Goal: Task Accomplishment & Management: Manage account settings

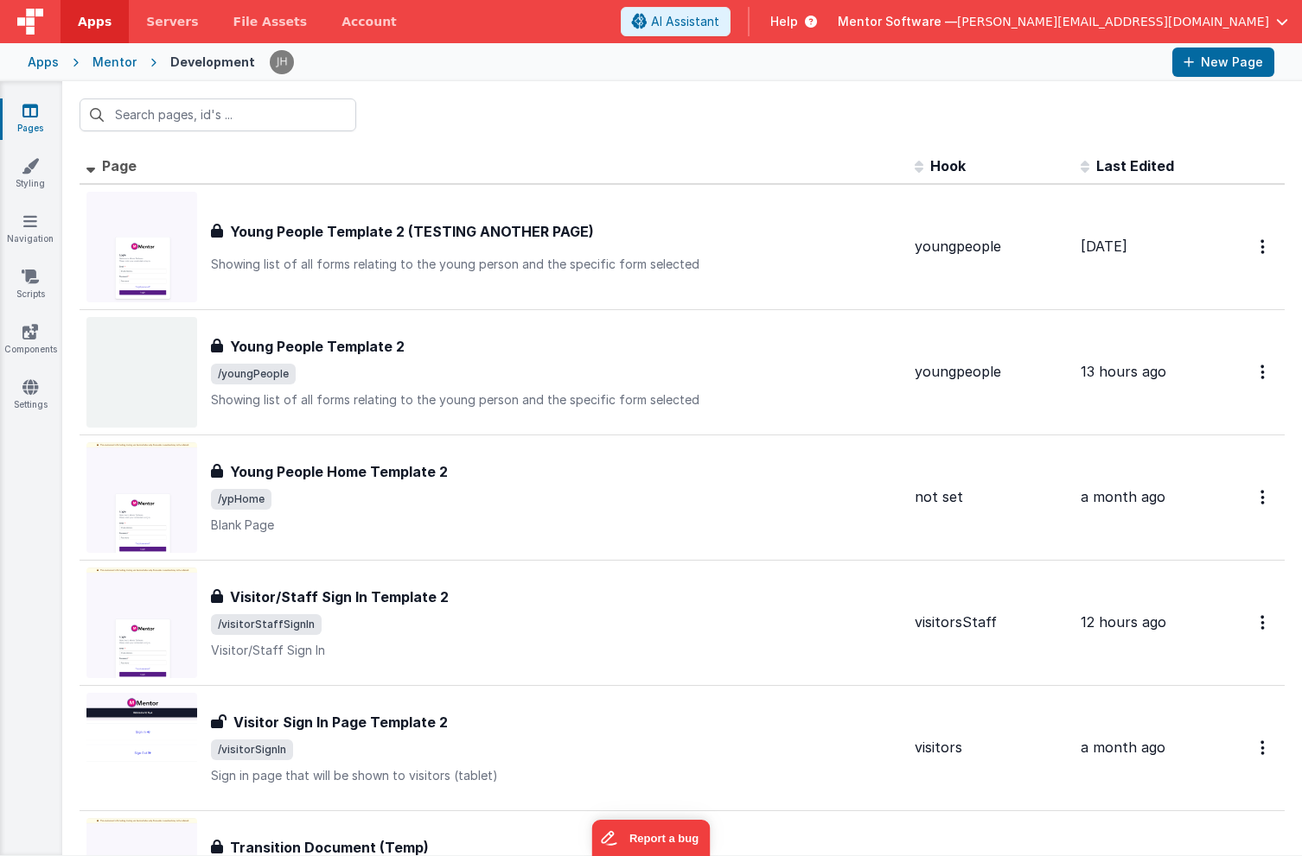
click at [1276, 27] on span "button" at bounding box center [1282, 22] width 12 height 12
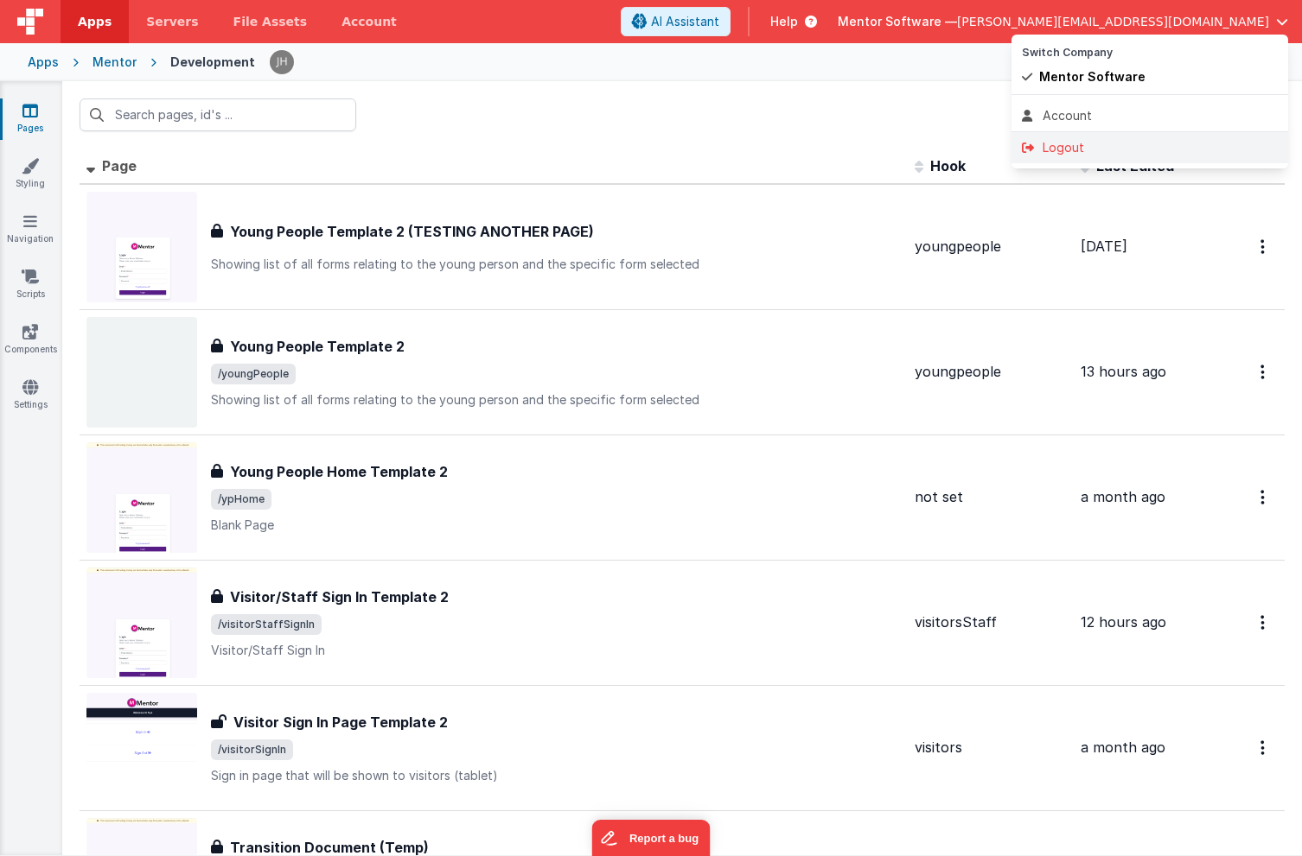
click at [1078, 157] on li "Logout" at bounding box center [1149, 147] width 277 height 31
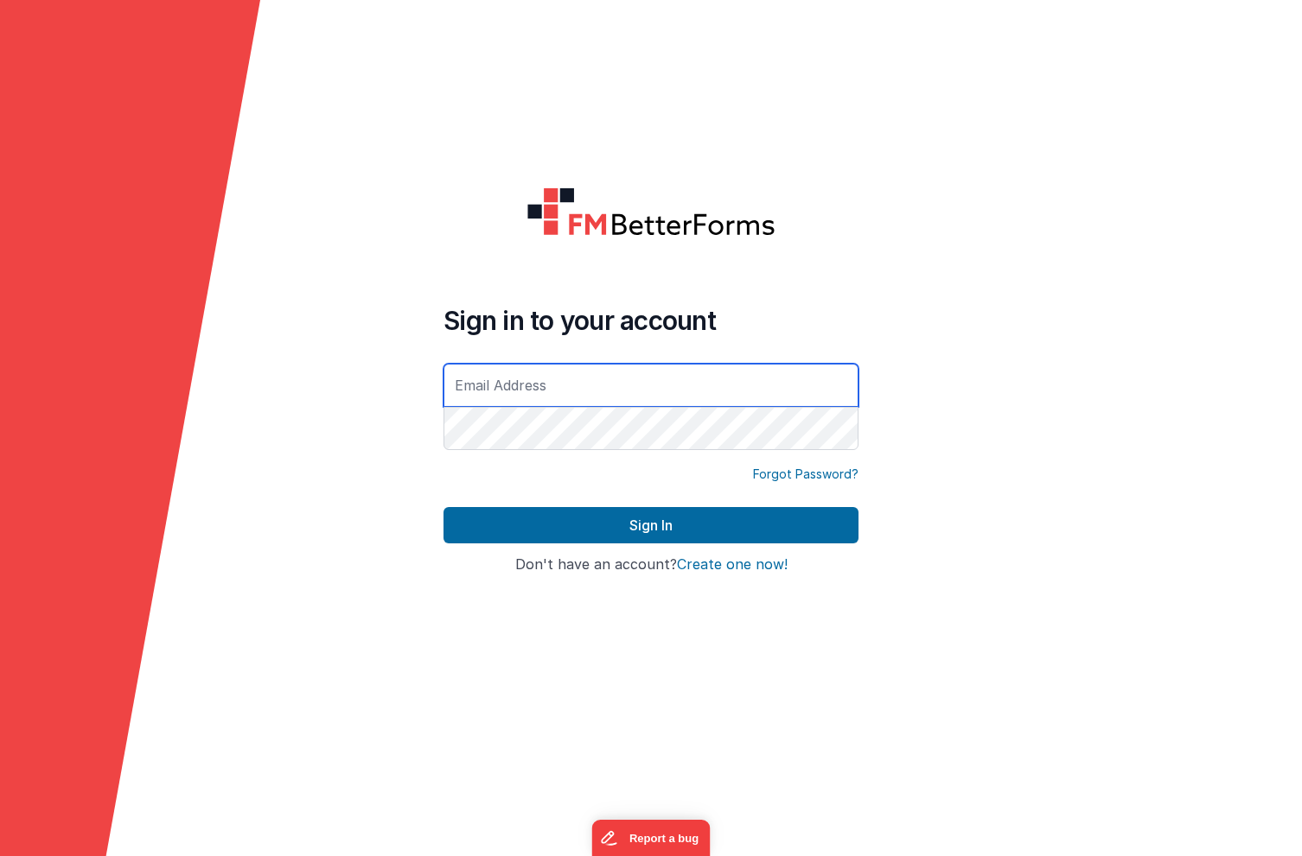
click at [514, 397] on input "text" at bounding box center [650, 385] width 415 height 43
type input "[PERSON_NAME][EMAIL_ADDRESS][DOMAIN_NAME]"
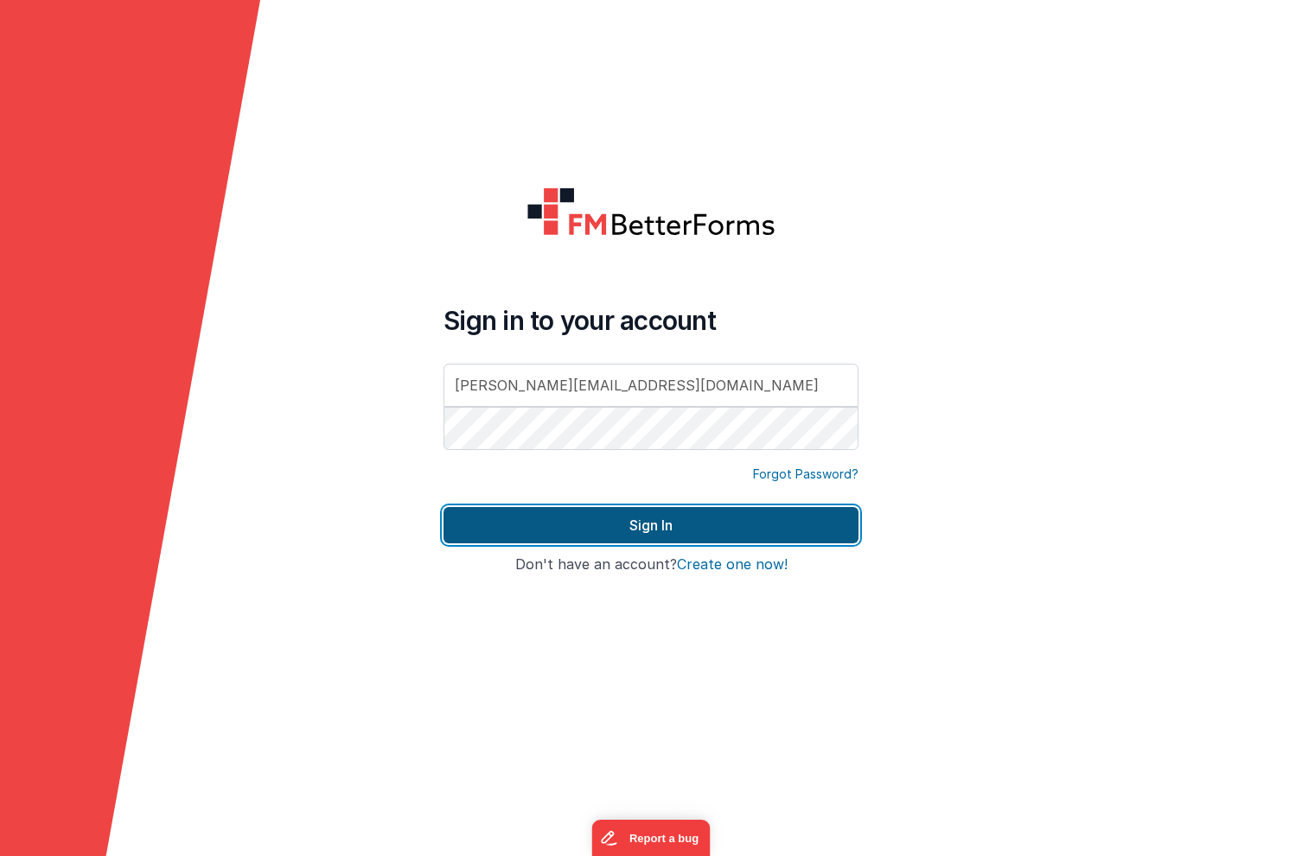
click at [581, 522] on button "Sign In" at bounding box center [650, 525] width 415 height 36
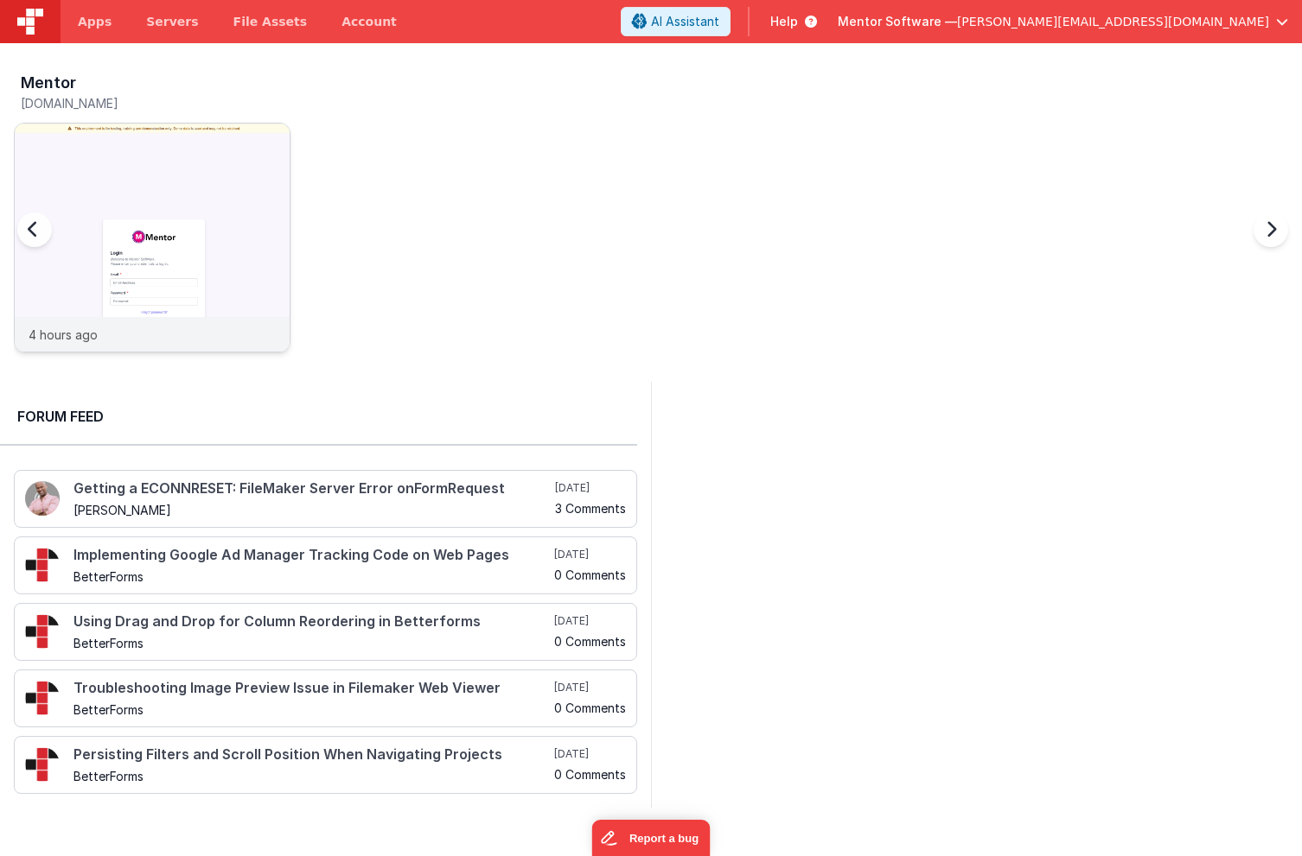
click at [263, 160] on img at bounding box center [152, 261] width 275 height 275
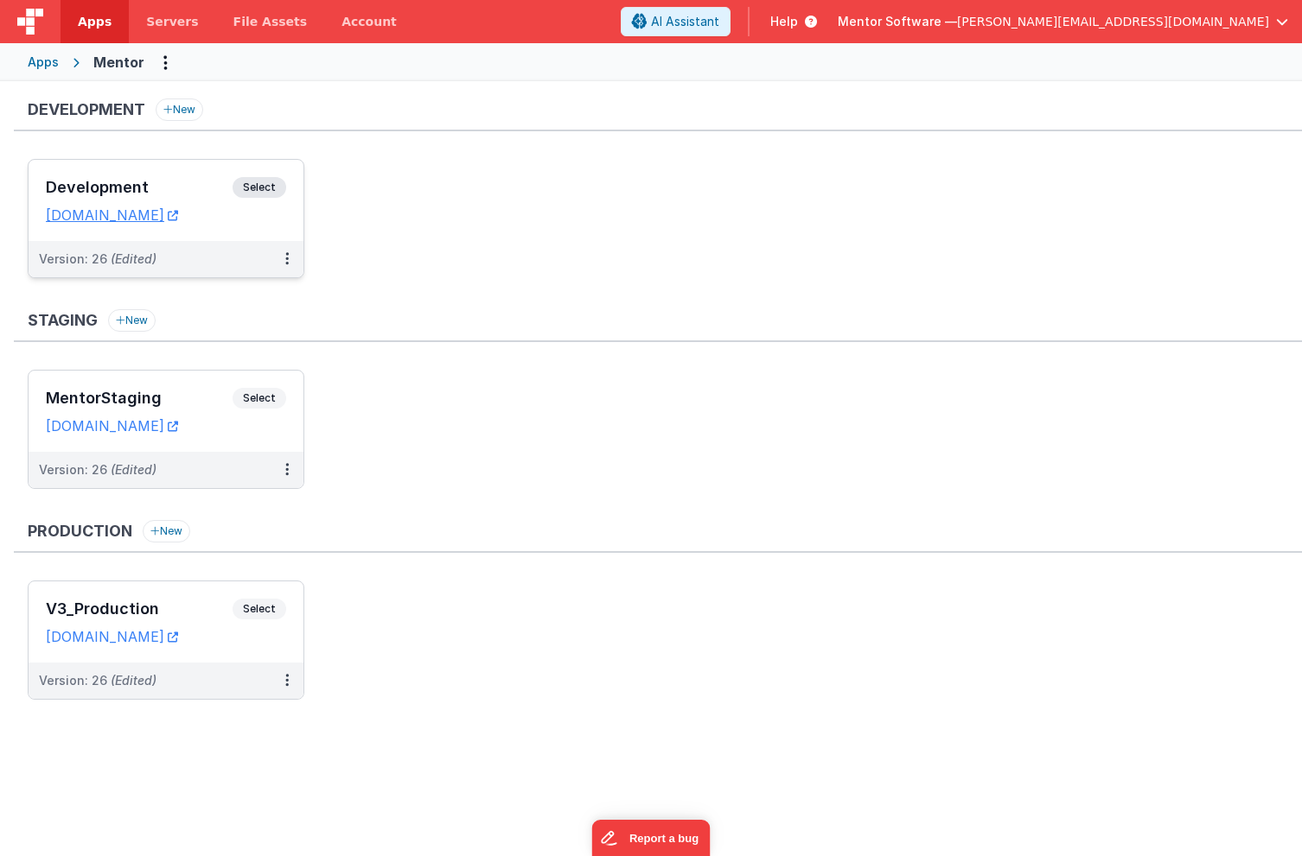
click at [184, 183] on h3 "Development" at bounding box center [139, 187] width 187 height 17
